Goal: Find specific page/section: Find specific page/section

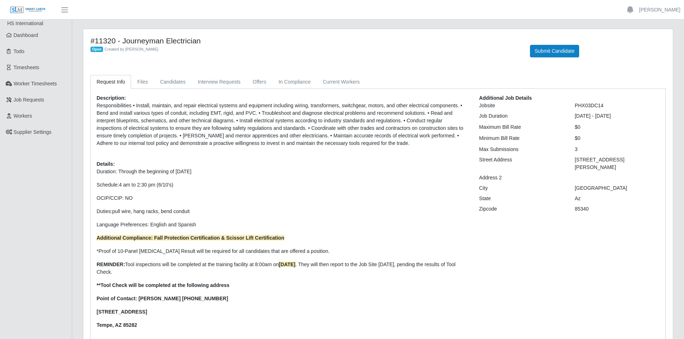
click at [164, 56] on div "#11320 - Journeyman Electrician Open Created by [PERSON_NAME]" at bounding box center [305, 46] width 440 height 21
click at [40, 38] on link "Dashboard" at bounding box center [36, 35] width 72 height 16
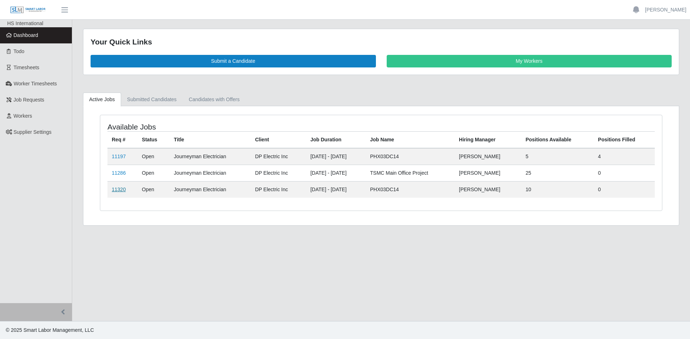
click at [119, 190] on link "11320" at bounding box center [119, 190] width 14 height 6
